Goal: Transaction & Acquisition: Download file/media

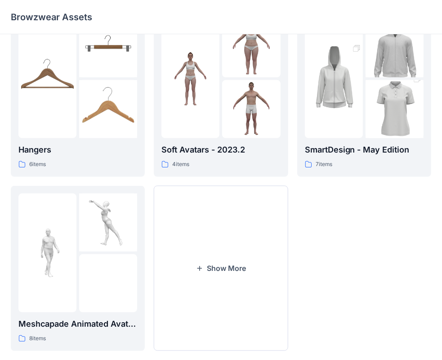
scroll to position [223, 0]
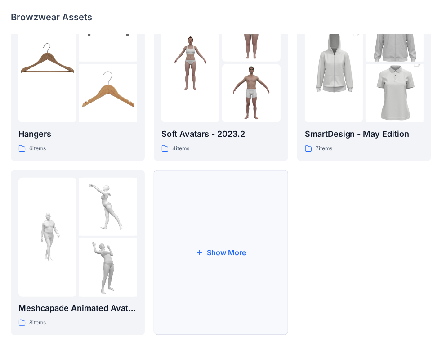
click at [223, 252] on button "Show More" at bounding box center [221, 252] width 134 height 165
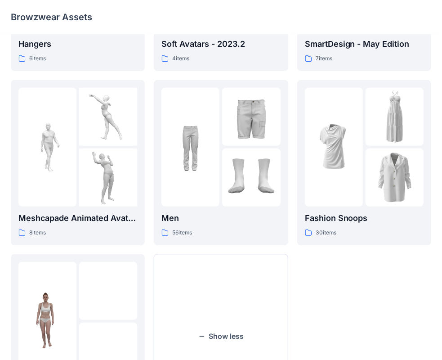
scroll to position [315, 0]
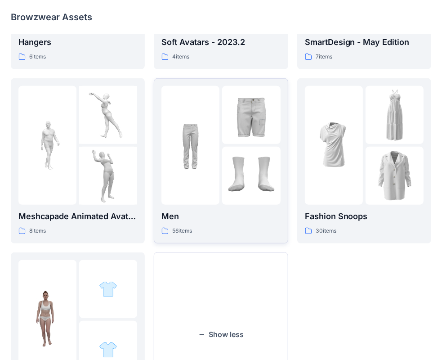
click at [223, 147] on img at bounding box center [251, 176] width 58 height 58
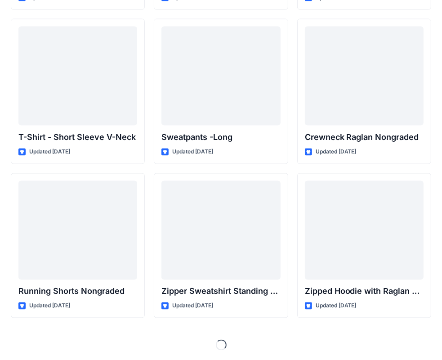
scroll to position [953, 0]
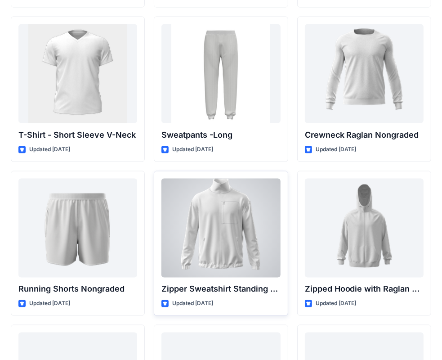
click at [221, 234] on div at bounding box center [221, 228] width 119 height 99
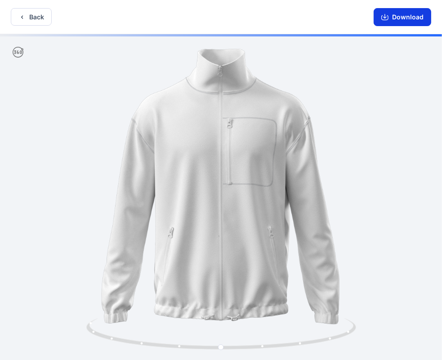
click at [404, 17] on button "Download" at bounding box center [403, 17] width 58 height 18
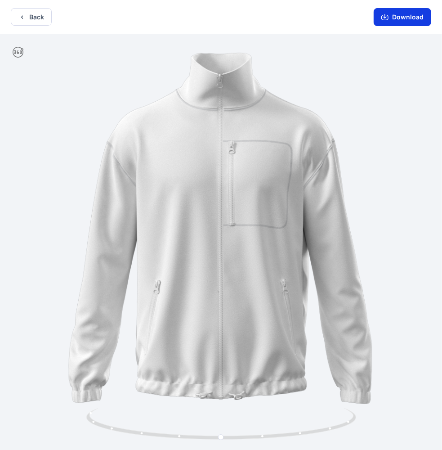
click at [393, 17] on button "Download" at bounding box center [403, 17] width 58 height 18
